Goal: Book appointment/travel/reservation

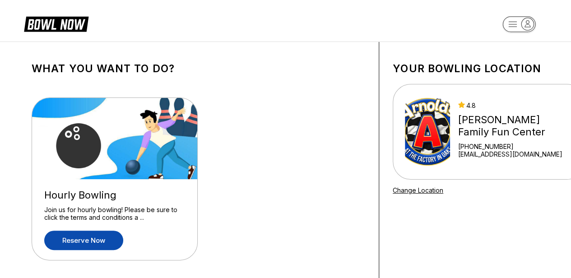
click at [102, 238] on link "Reserve now" at bounding box center [83, 240] width 79 height 19
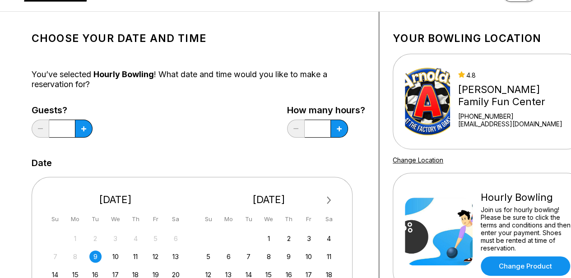
scroll to position [31, 0]
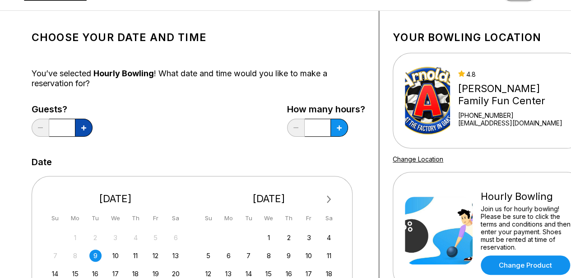
click at [87, 123] on button at bounding box center [84, 128] width 18 height 18
type input "*"
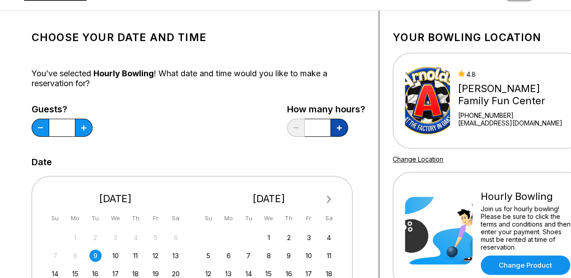
click at [336, 129] on button at bounding box center [339, 128] width 18 height 18
click at [340, 127] on icon at bounding box center [339, 128] width 5 height 5
type input "*"
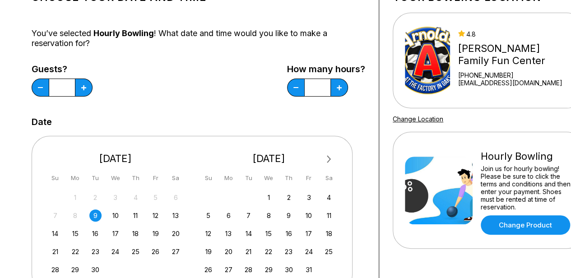
scroll to position [72, 0]
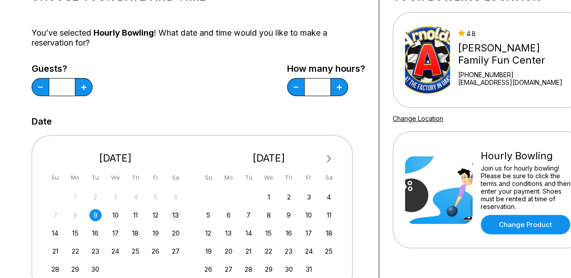
click at [173, 216] on div "13" at bounding box center [176, 215] width 12 height 12
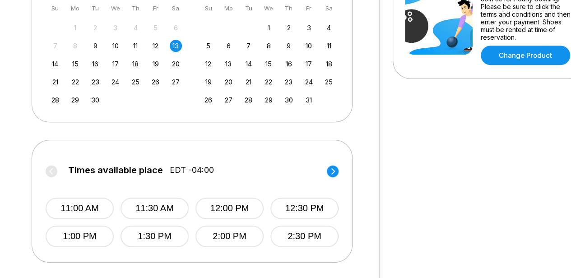
scroll to position [246, 0]
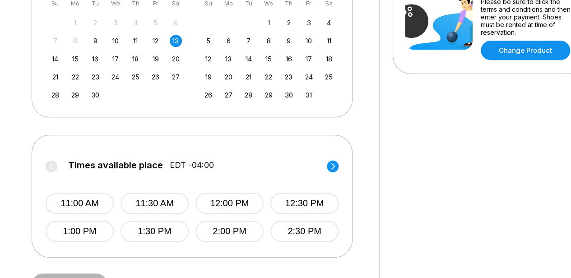
click at [334, 167] on icon at bounding box center [333, 166] width 4 height 6
click at [334, 167] on circle at bounding box center [333, 166] width 12 height 12
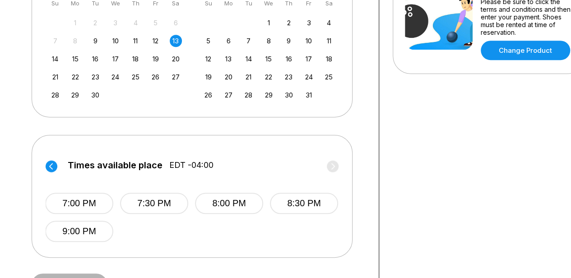
click at [334, 167] on label "Times available place EDT -04:00" at bounding box center [191, 167] width 293 height 14
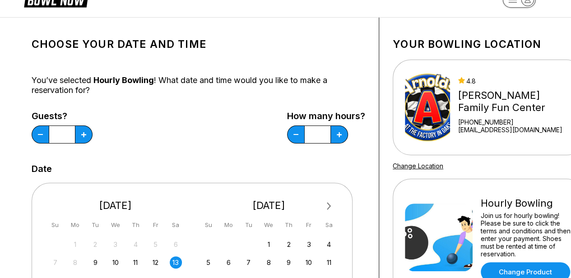
scroll to position [24, 0]
